Goal: Find specific page/section: Find specific page/section

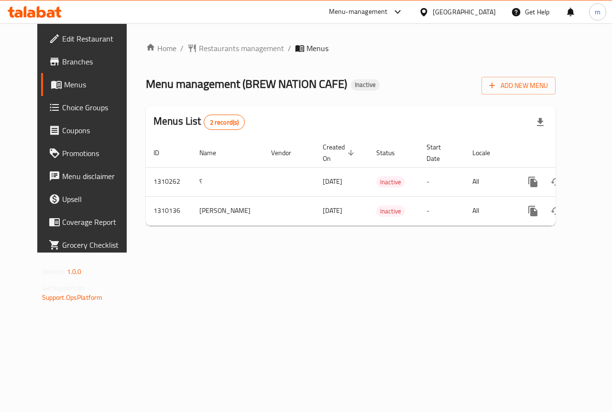
click at [429, 10] on icon at bounding box center [424, 12] width 10 height 10
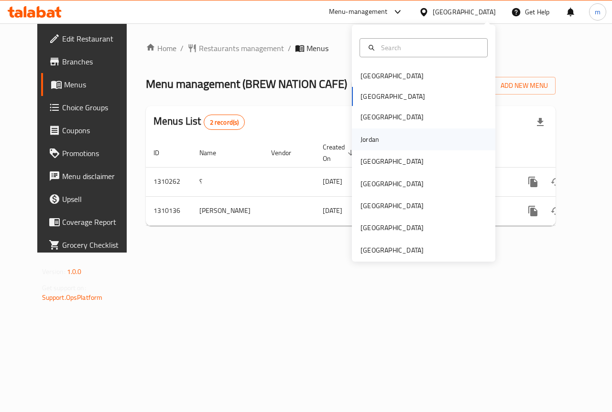
click at [389, 134] on div "Jordan" at bounding box center [423, 140] width 143 height 22
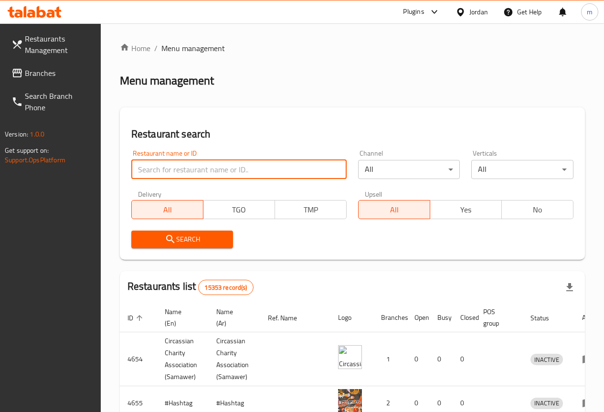
click at [189, 168] on input "search" at bounding box center [238, 169] width 215 height 19
click at [183, 173] on input "search" at bounding box center [238, 169] width 215 height 19
click at [188, 173] on input "search" at bounding box center [238, 169] width 215 height 19
drag, startPoint x: 188, startPoint y: 173, endPoint x: 183, endPoint y: 157, distance: 16.5
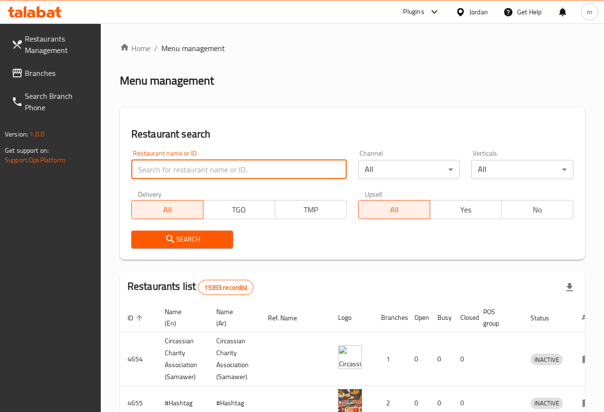
click at [188, 173] on input "search" at bounding box center [238, 169] width 215 height 19
paste input "31891"
type input "31891"
click button "Search" at bounding box center [182, 240] width 102 height 18
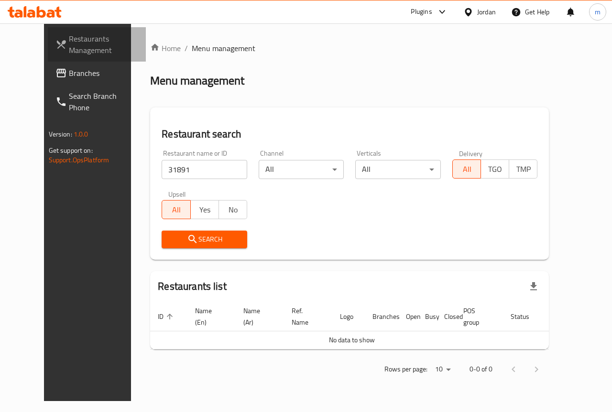
click at [69, 39] on span "Restaurants Management" at bounding box center [104, 44] width 70 height 23
